Goal: Information Seeking & Learning: Learn about a topic

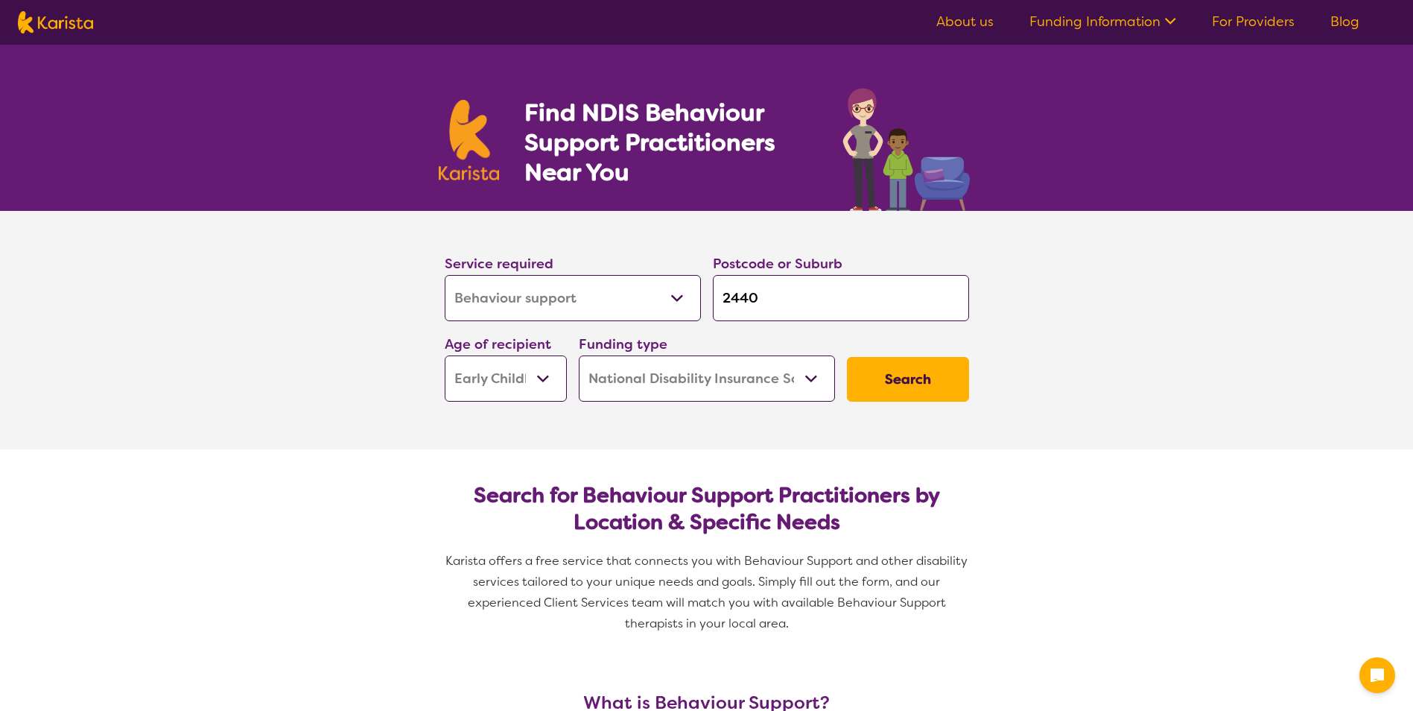
select select "Behaviour support"
select select "EC"
select select "NDIS"
select select "Behaviour support"
select select "EC"
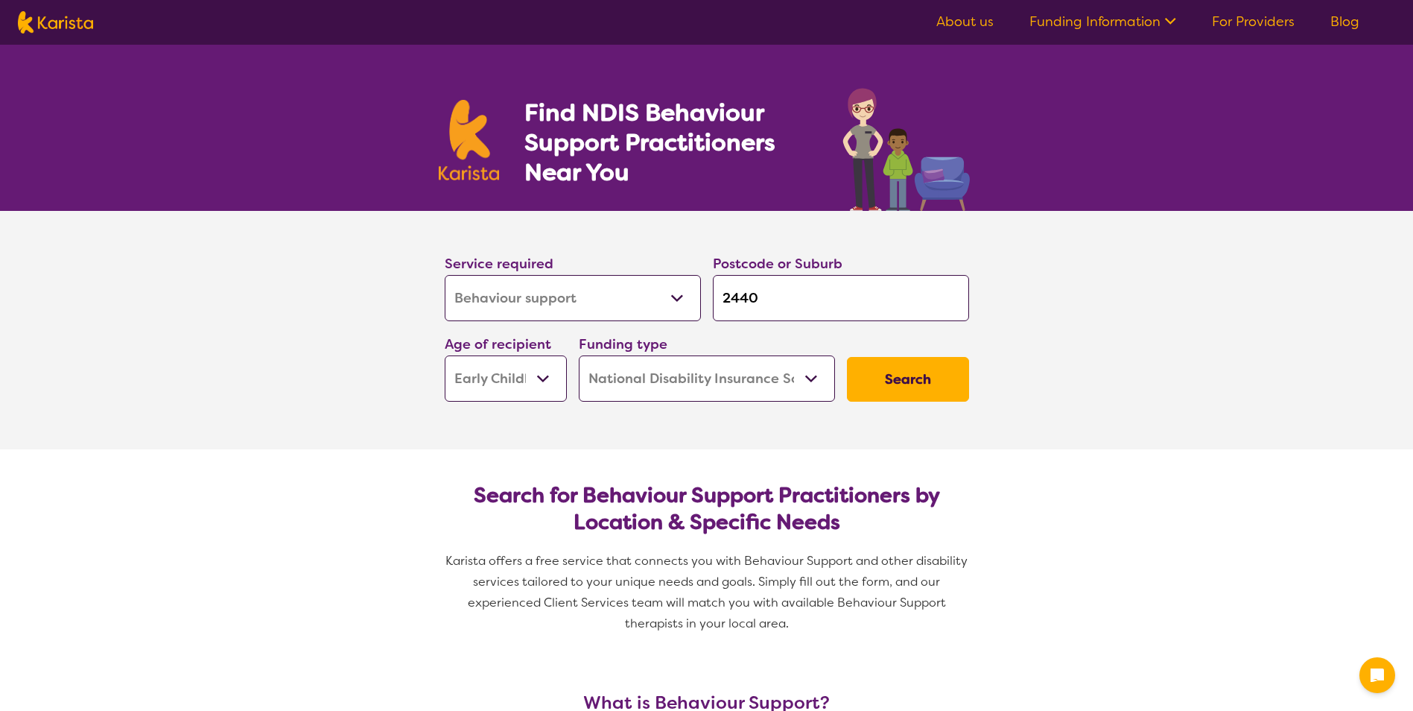
select select "NDIS"
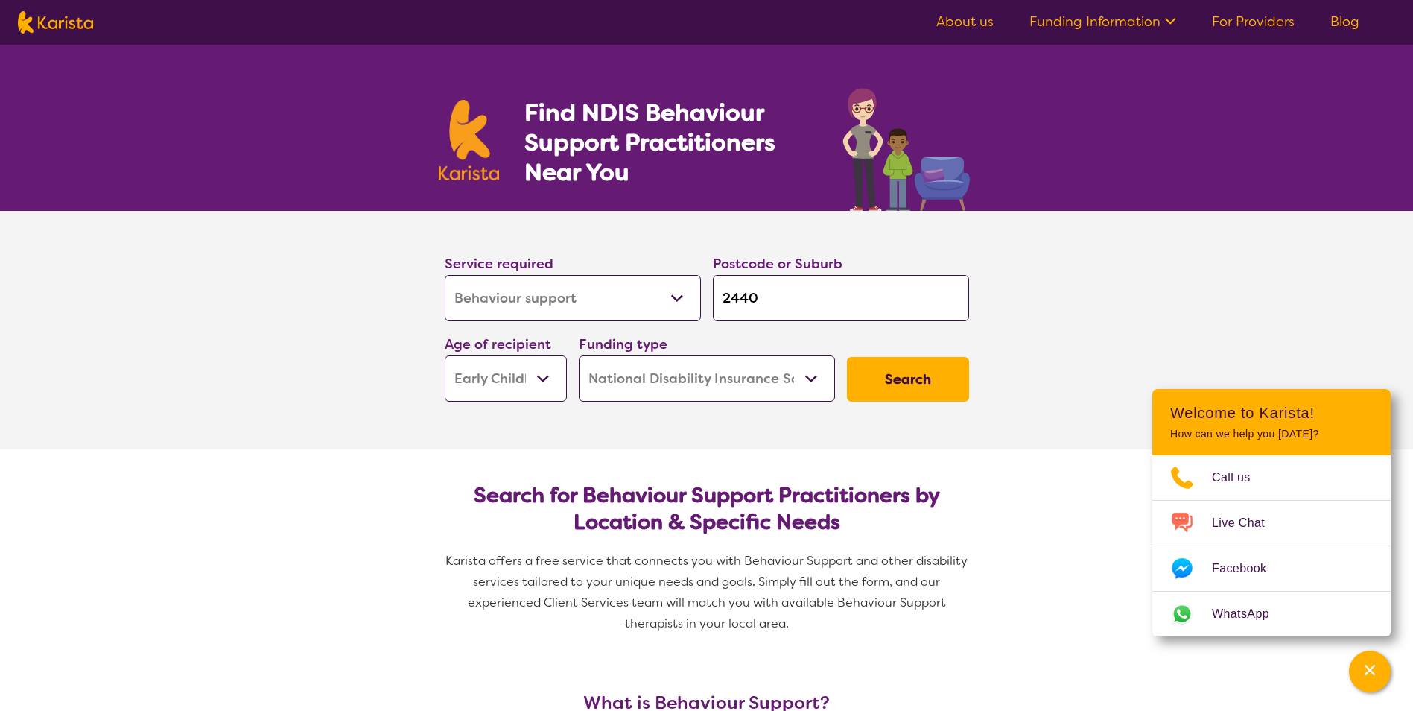
click at [547, 378] on select "Early Childhood - 0 to 9 Child - 10 to 11 Adolescent - 12 to 17 Adult - 18 to 6…" at bounding box center [506, 378] width 122 height 46
click at [902, 366] on button "Search" at bounding box center [908, 379] width 122 height 45
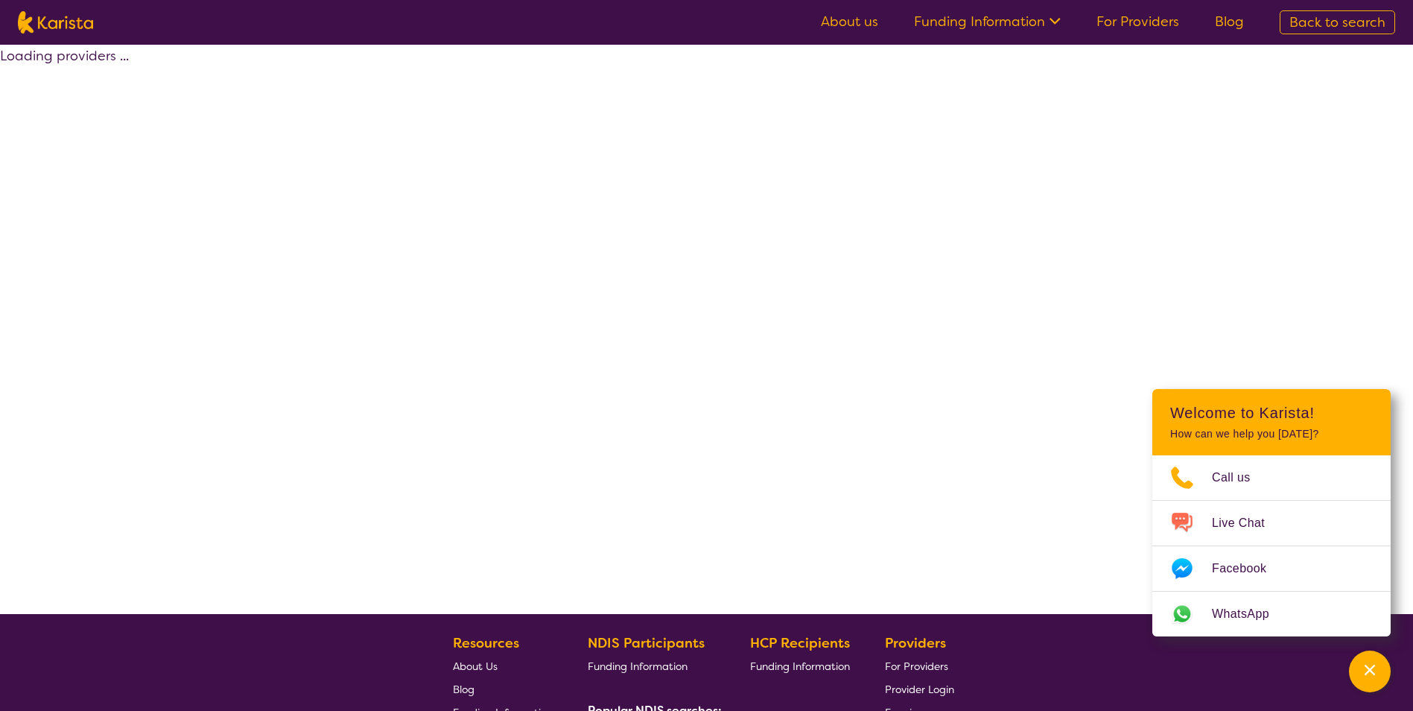
select select "by_score"
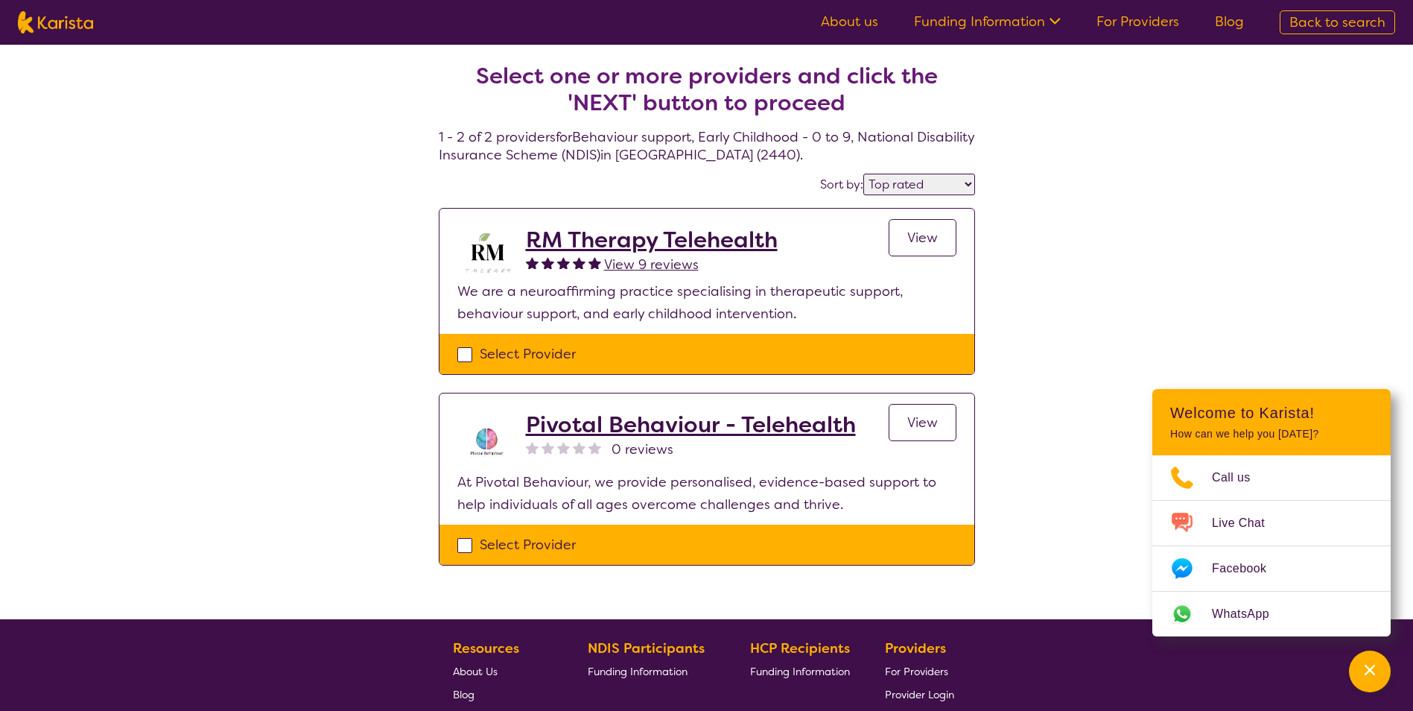
select select "Behaviour support"
select select "EC"
select select "NDIS"
select select "Behaviour support"
select select "EC"
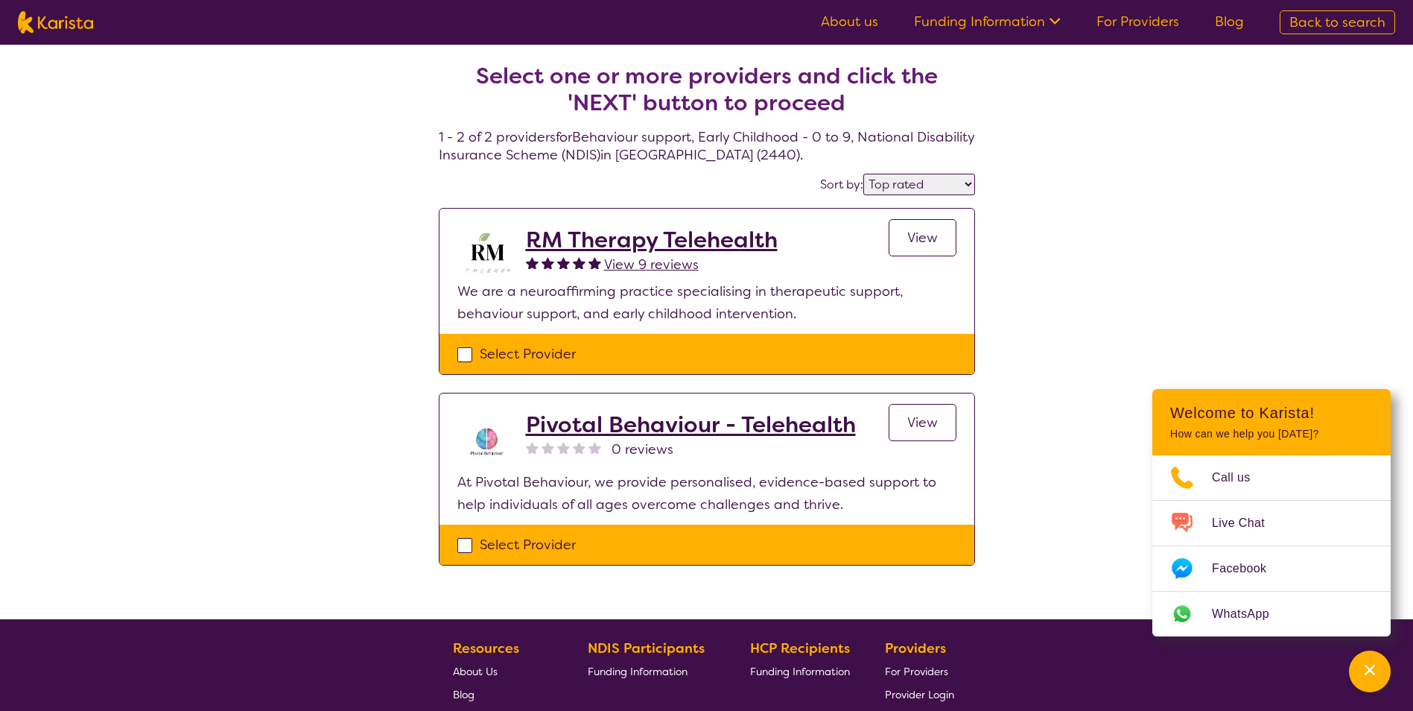
select select "NDIS"
